Goal: Information Seeking & Learning: Check status

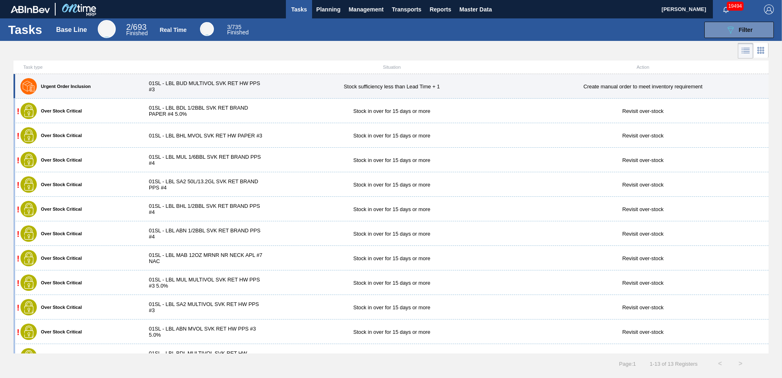
click at [249, 79] on div "Urgent Order Inclusion 01SL - LBL BUD MULTIVOL SVK RET HW PPS #3 Stock sufficie…" at bounding box center [390, 86] width 755 height 25
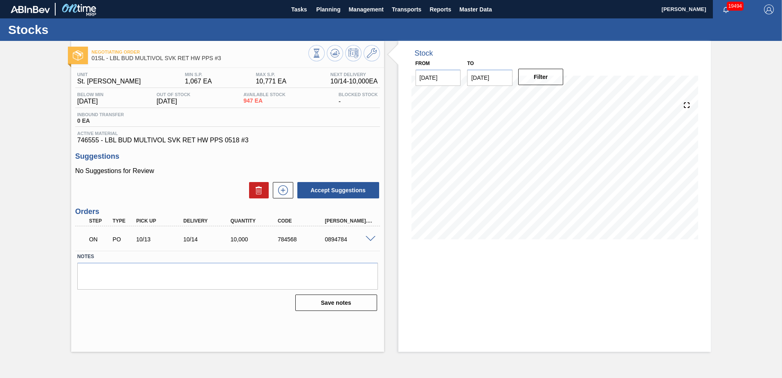
click at [78, 10] on img at bounding box center [79, 9] width 40 height 18
click at [33, 8] on img at bounding box center [30, 9] width 39 height 7
click at [31, 38] on div "Stocks" at bounding box center [391, 29] width 782 height 22
click at [328, 15] on button "Planning" at bounding box center [328, 9] width 32 height 18
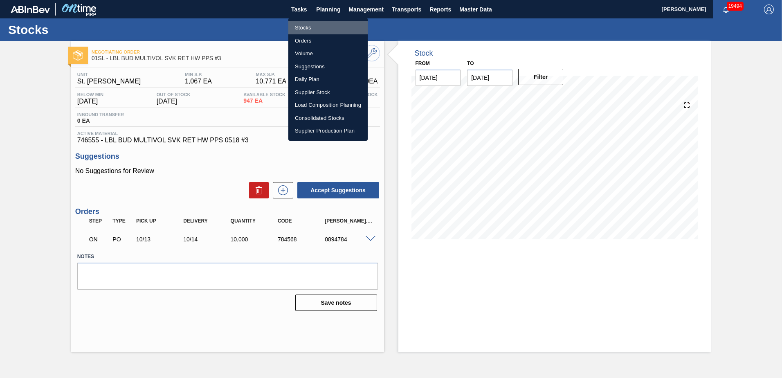
click at [308, 24] on li "Stocks" at bounding box center [327, 27] width 79 height 13
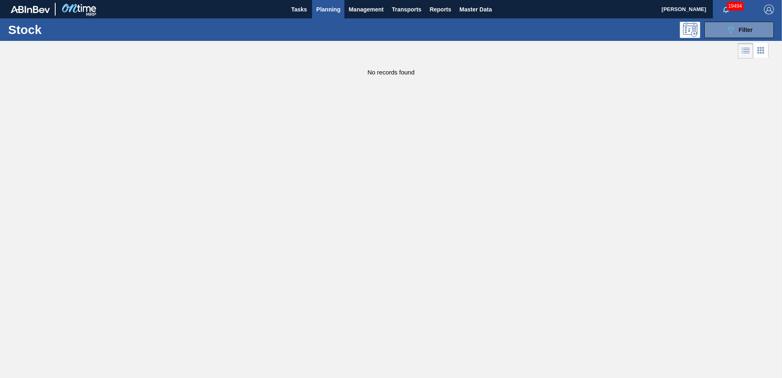
click at [75, 5] on img at bounding box center [79, 9] width 40 height 18
drag, startPoint x: 36, startPoint y: 9, endPoint x: 27, endPoint y: 16, distance: 11.4
click at [36, 9] on img at bounding box center [30, 9] width 39 height 7
click at [25, 25] on h1 "Stock" at bounding box center [69, 29] width 122 height 9
click at [330, 9] on span "Planning" at bounding box center [328, 9] width 24 height 10
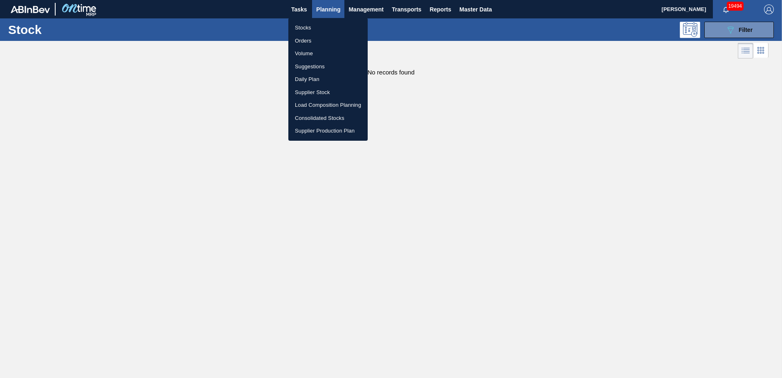
click at [303, 8] on div at bounding box center [391, 189] width 782 height 378
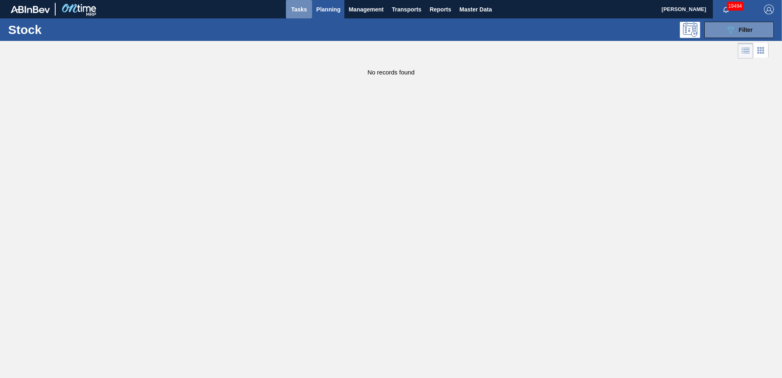
click at [303, 8] on span "Tasks" at bounding box center [299, 9] width 18 height 10
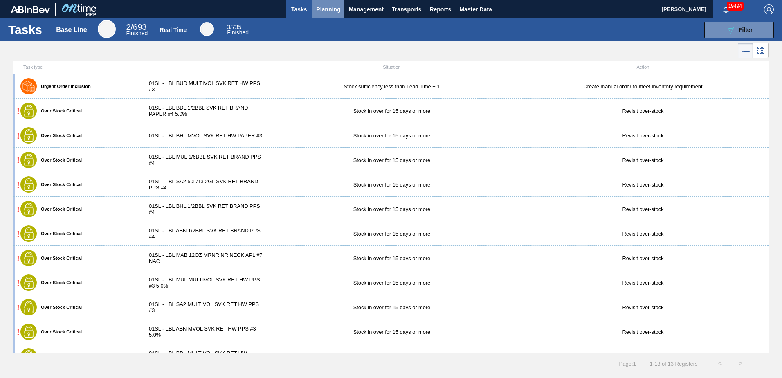
click at [332, 11] on span "Planning" at bounding box center [328, 9] width 24 height 10
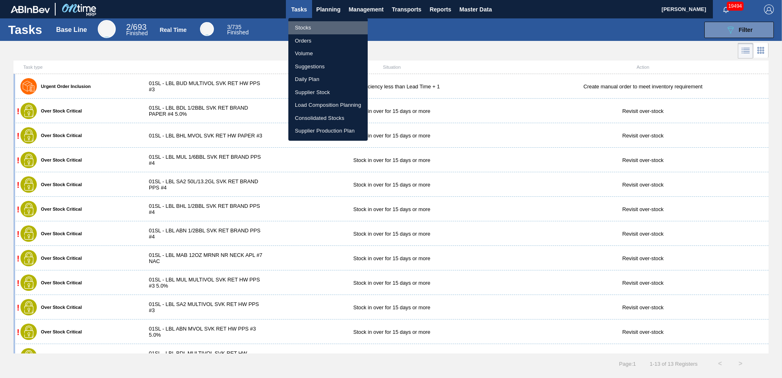
click at [320, 26] on li "Stocks" at bounding box center [327, 27] width 79 height 13
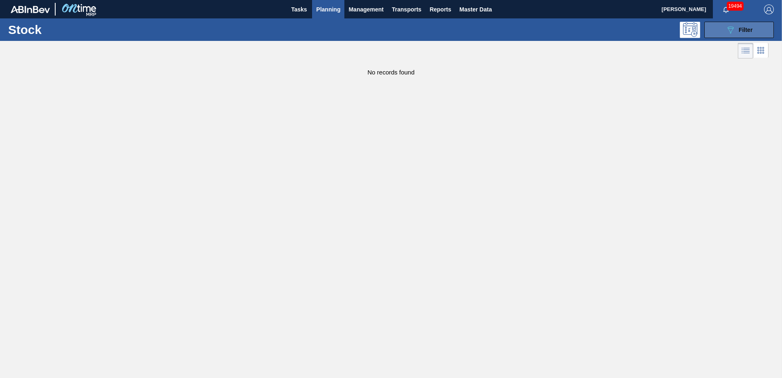
click at [726, 34] on button "089F7B8B-B2A5-4AFE-B5C0-19BA573D28AC Filter" at bounding box center [739, 30] width 70 height 16
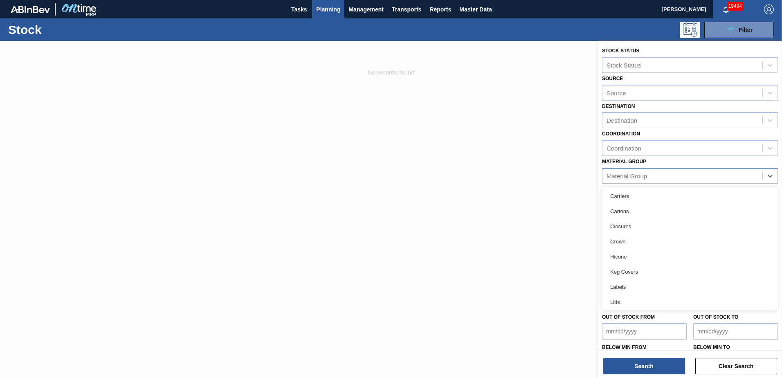
click at [638, 172] on div "Material Group" at bounding box center [682, 176] width 160 height 12
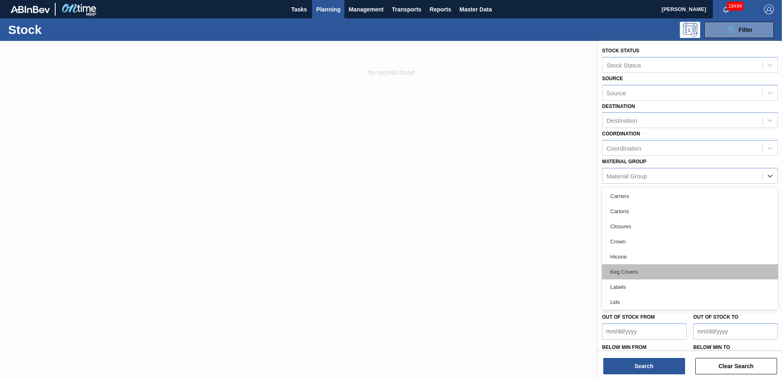
click at [622, 268] on div "Keg Covers" at bounding box center [690, 271] width 176 height 15
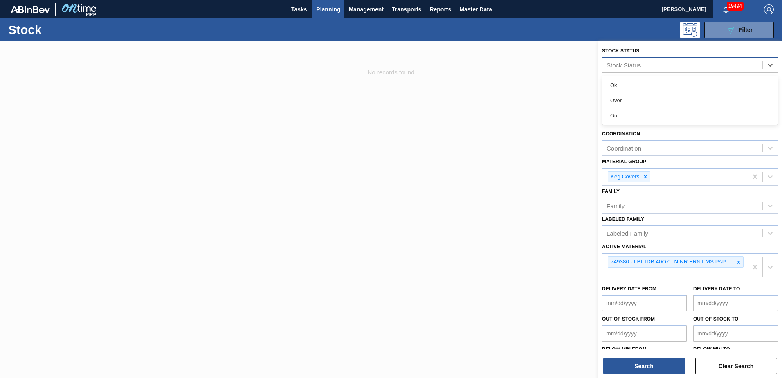
click at [635, 65] on div "Stock Status" at bounding box center [623, 64] width 34 height 7
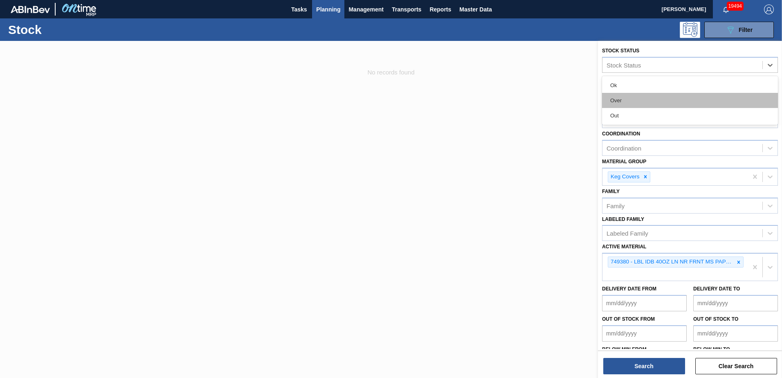
click at [630, 95] on div "Over" at bounding box center [690, 100] width 176 height 15
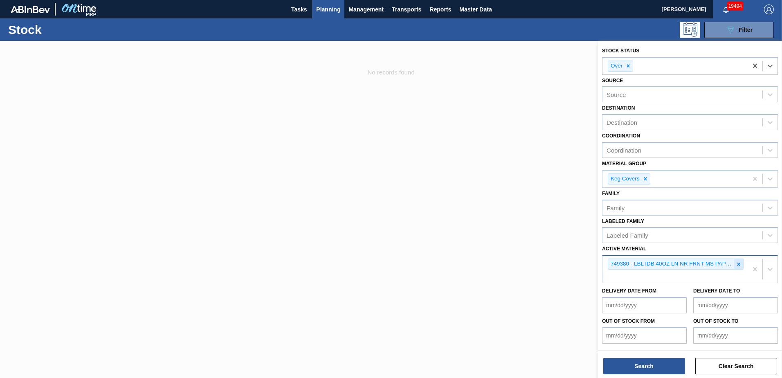
click at [737, 266] on icon at bounding box center [739, 264] width 6 height 6
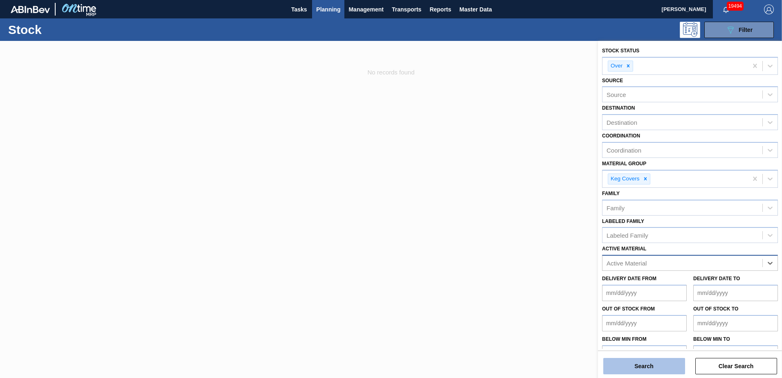
click at [661, 372] on button "Search" at bounding box center [644, 366] width 82 height 16
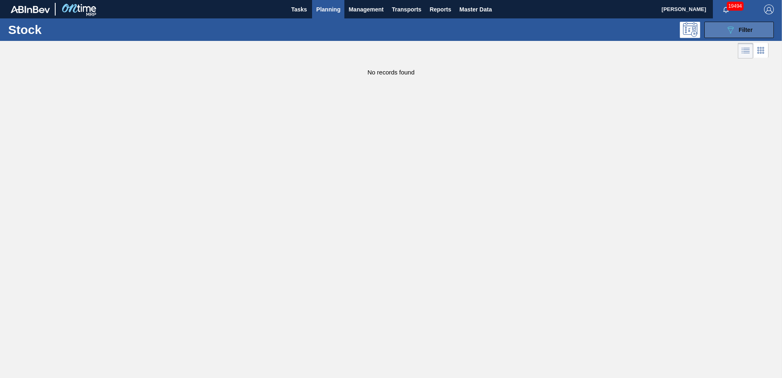
click at [728, 31] on icon "089F7B8B-B2A5-4AFE-B5C0-19BA573D28AC" at bounding box center [730, 30] width 10 height 10
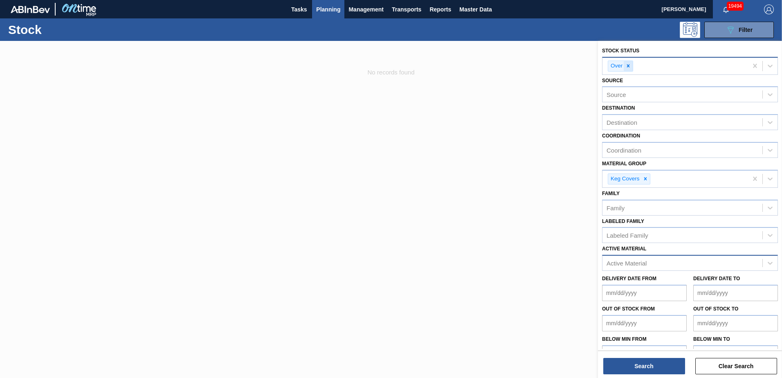
click at [629, 64] on icon at bounding box center [628, 66] width 6 height 6
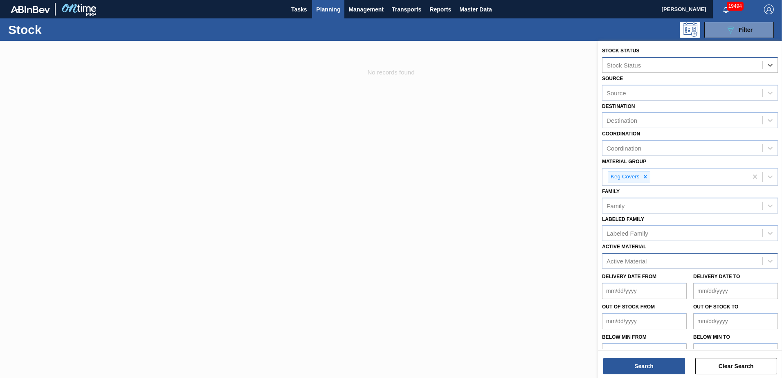
click at [636, 67] on div "Stock Status" at bounding box center [623, 64] width 34 height 7
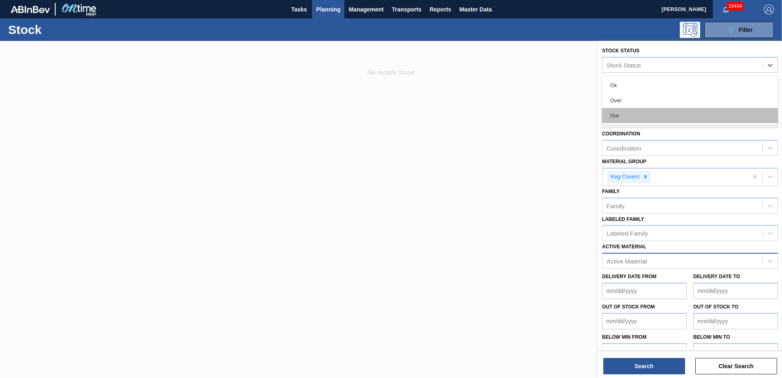
click at [634, 110] on div "Out" at bounding box center [690, 115] width 176 height 15
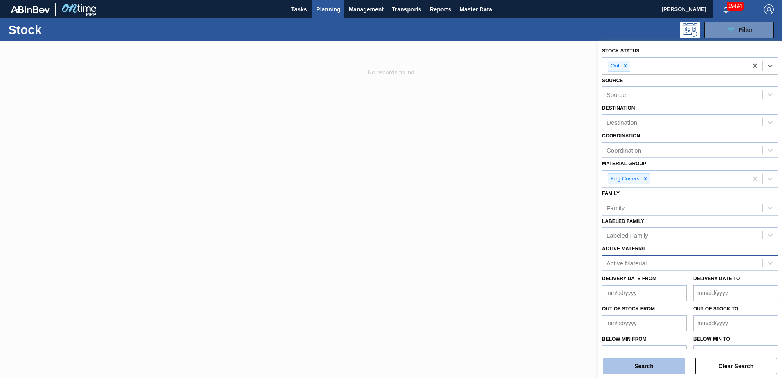
click at [647, 362] on button "Search" at bounding box center [644, 366] width 82 height 16
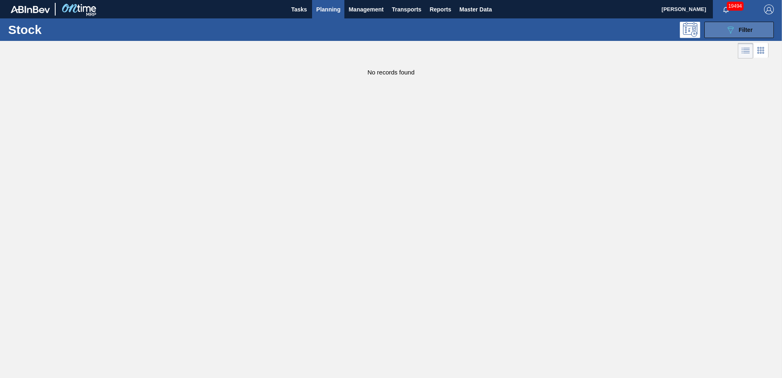
click at [723, 31] on button "089F7B8B-B2A5-4AFE-B5C0-19BA573D28AC Filter" at bounding box center [739, 30] width 70 height 16
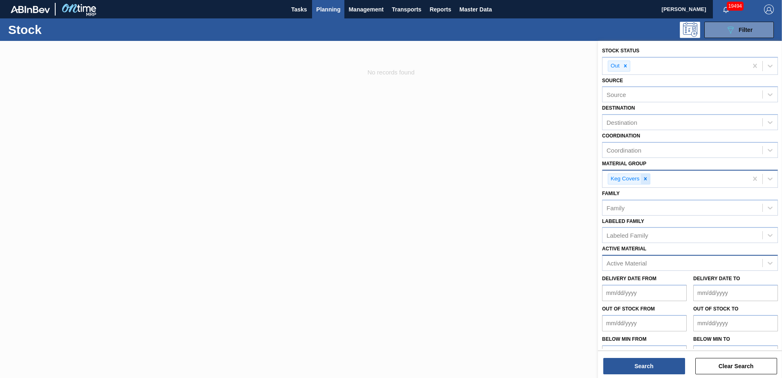
click at [647, 177] on icon at bounding box center [645, 179] width 6 height 6
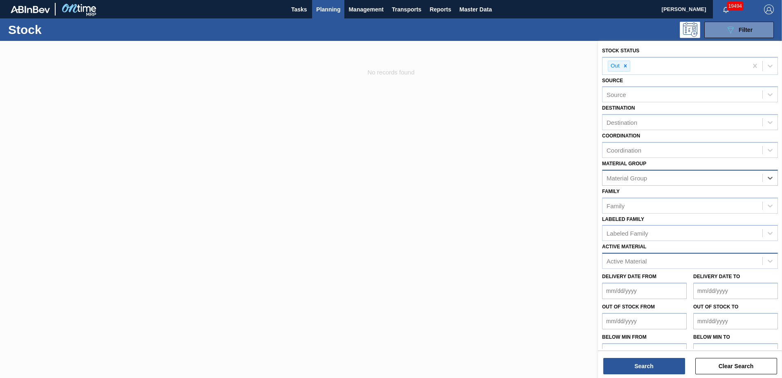
click at [648, 177] on div "Material Group" at bounding box center [682, 178] width 160 height 12
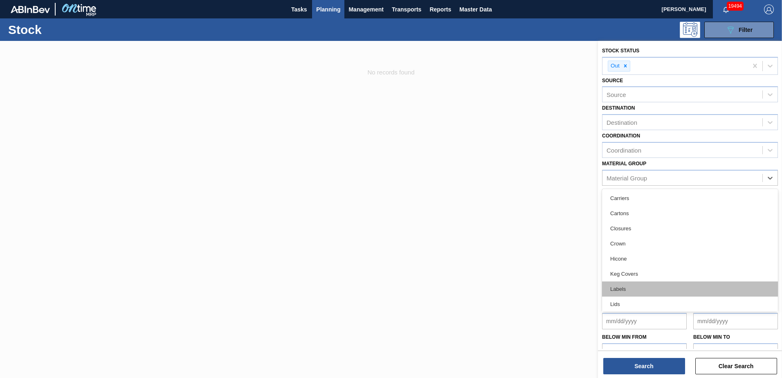
click at [632, 282] on div "Labels" at bounding box center [690, 288] width 176 height 15
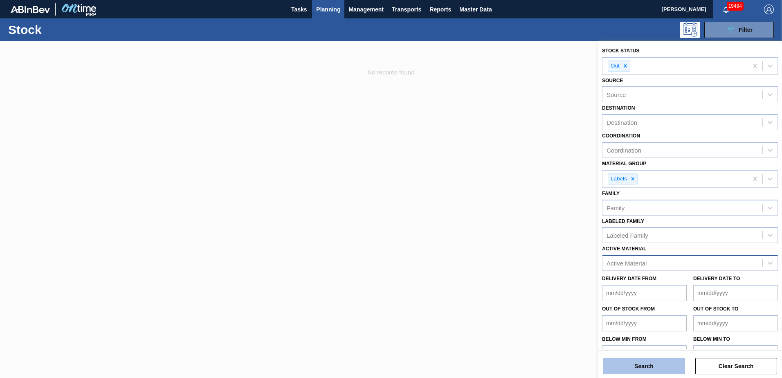
click at [641, 359] on button "Search" at bounding box center [644, 366] width 82 height 16
